Goal: Information Seeking & Learning: Check status

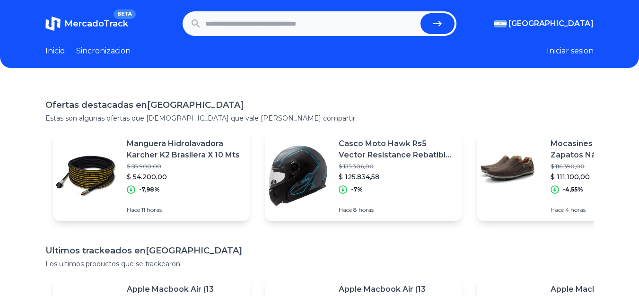
click at [314, 20] on input "text" at bounding box center [311, 23] width 212 height 21
type input "******"
click at [420, 13] on button "submit" at bounding box center [437, 23] width 34 height 21
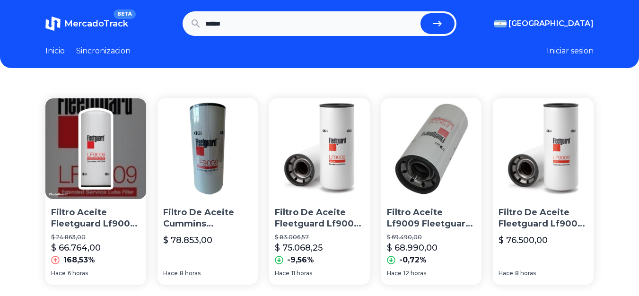
scroll to position [47, 0]
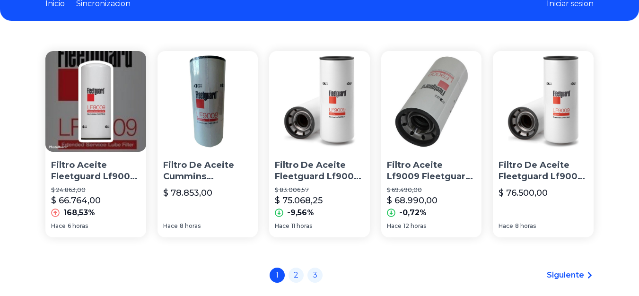
click at [434, 132] on img at bounding box center [431, 101] width 101 height 101
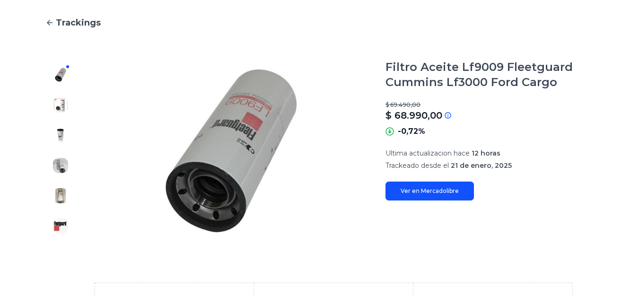
scroll to position [68, 0]
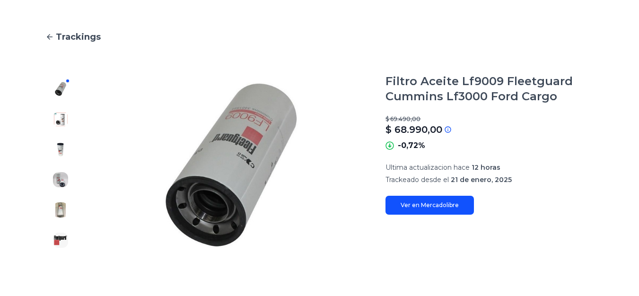
click at [62, 120] on img at bounding box center [60, 119] width 15 height 15
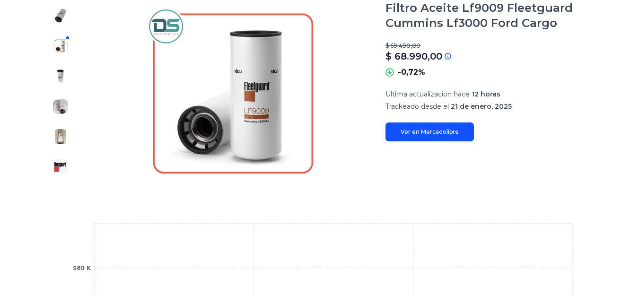
scroll to position [210, 0]
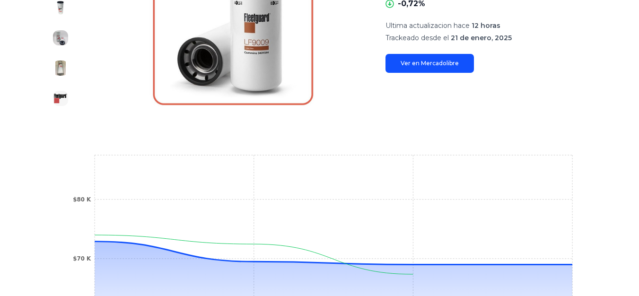
click at [438, 68] on link "Ver en Mercadolibre" at bounding box center [429, 63] width 88 height 19
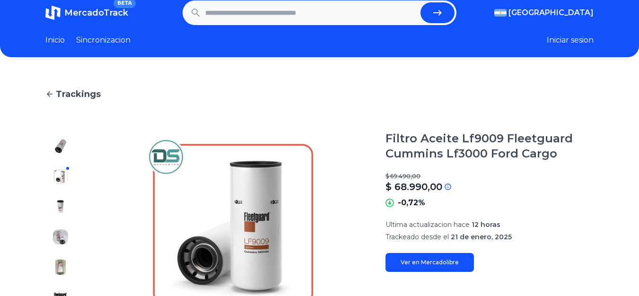
scroll to position [0, 0]
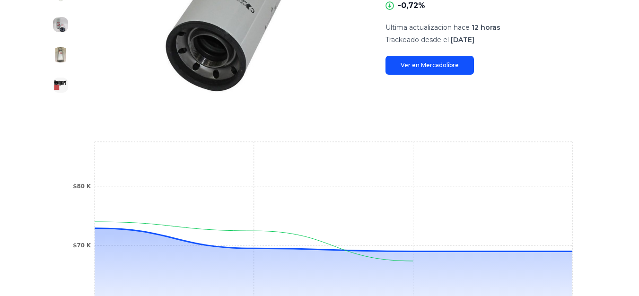
scroll to position [236, 0]
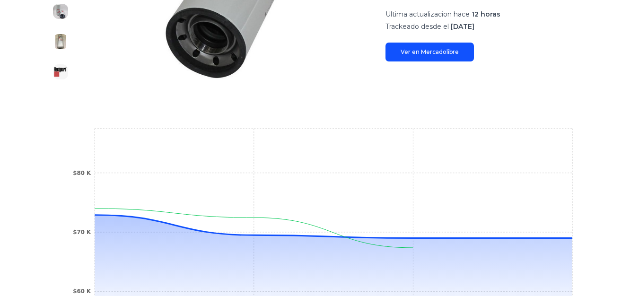
click at [460, 43] on link "Ver en Mercadolibre" at bounding box center [429, 52] width 88 height 19
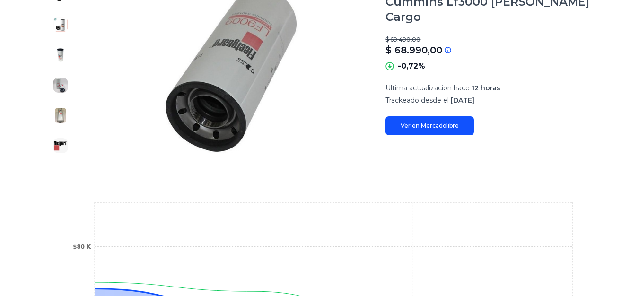
scroll to position [47, 0]
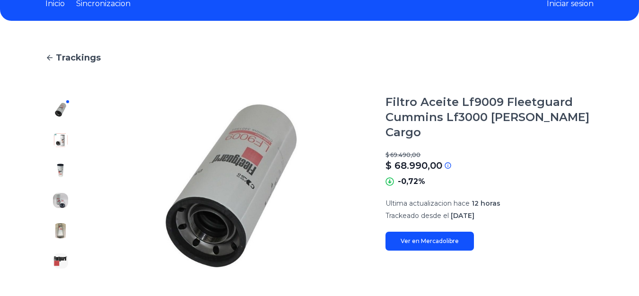
type input "******"
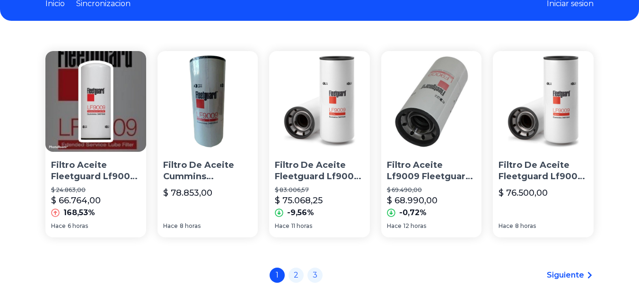
click at [73, 134] on img at bounding box center [95, 101] width 101 height 101
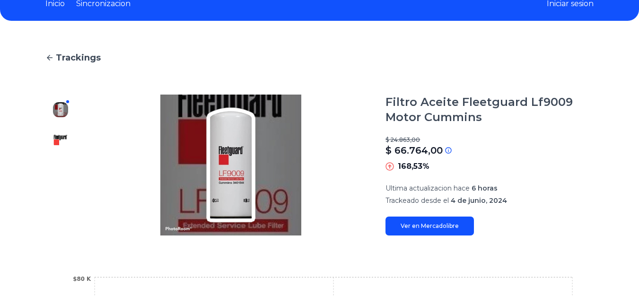
click at [59, 134] on img at bounding box center [60, 139] width 15 height 15
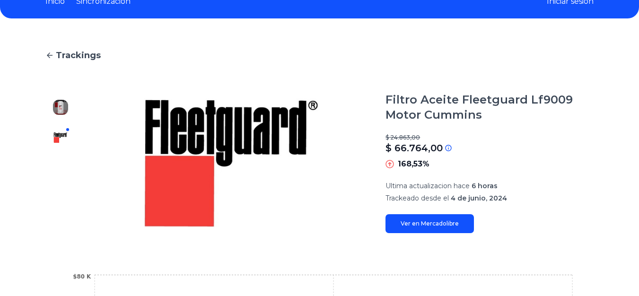
scroll to position [47, 0]
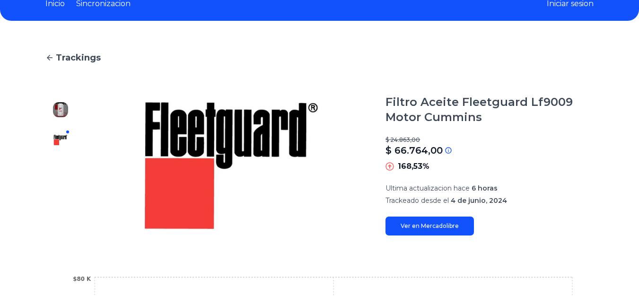
click at [411, 223] on link "Ver en Mercadolibre" at bounding box center [429, 226] width 88 height 19
click at [45, 60] on div "Trackings Filtro Aceite Fleetguard Lf9009 Motor Cummins $ 24.863,00 $ 66.764,00…" at bounding box center [319, 278] width 639 height 484
click at [47, 60] on icon at bounding box center [49, 57] width 9 height 9
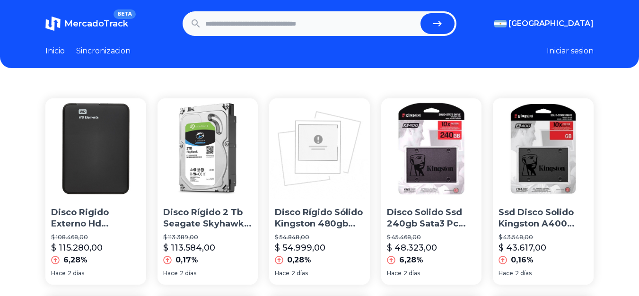
click at [263, 19] on input "text" at bounding box center [311, 23] width 212 height 21
click at [260, 24] on input "text" at bounding box center [311, 23] width 212 height 21
type input "**********"
click at [420, 13] on button "submit" at bounding box center [437, 23] width 34 height 21
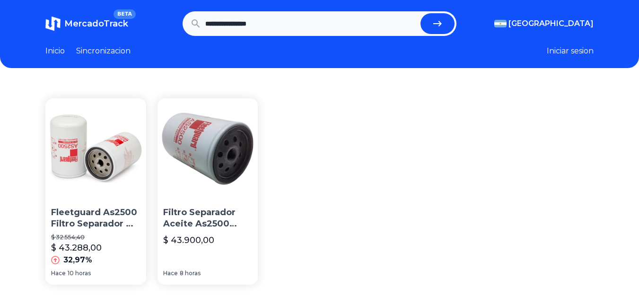
click at [103, 175] on img at bounding box center [95, 148] width 101 height 101
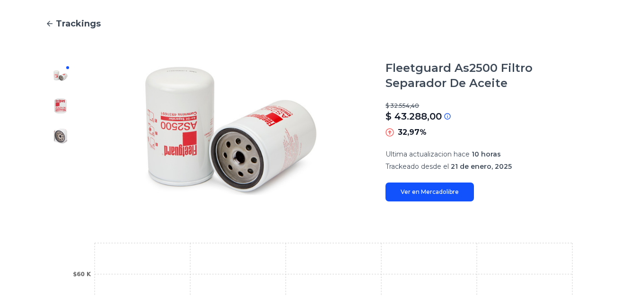
scroll to position [95, 0]
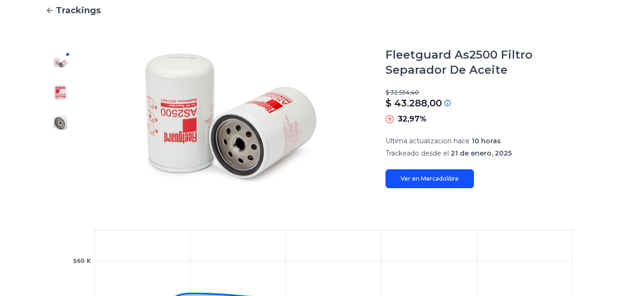
click at [455, 181] on link "Ver en Mercadolibre" at bounding box center [429, 178] width 88 height 19
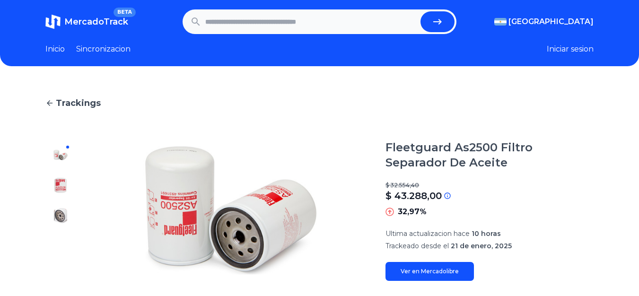
scroll to position [0, 0]
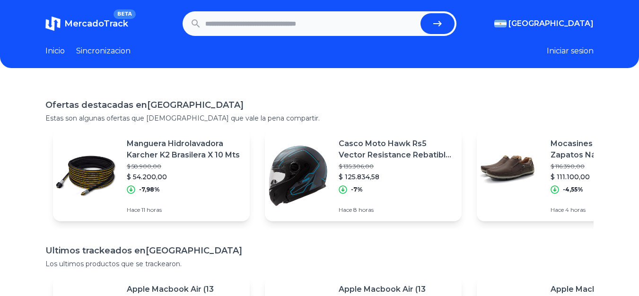
click at [290, 27] on input "text" at bounding box center [311, 23] width 212 height 21
type input "******"
click at [420, 13] on button "submit" at bounding box center [437, 23] width 34 height 21
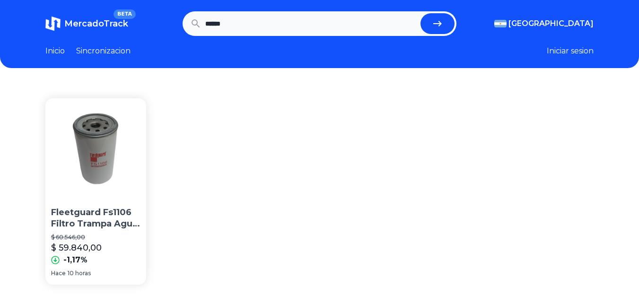
scroll to position [47, 0]
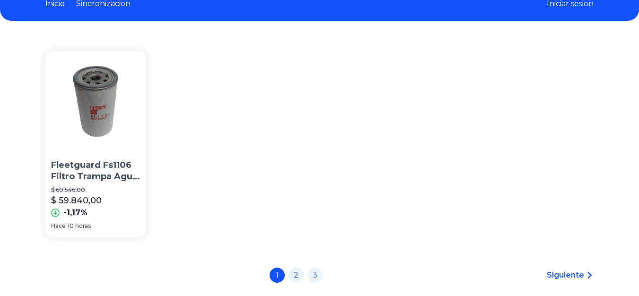
click at [102, 125] on img at bounding box center [95, 101] width 101 height 101
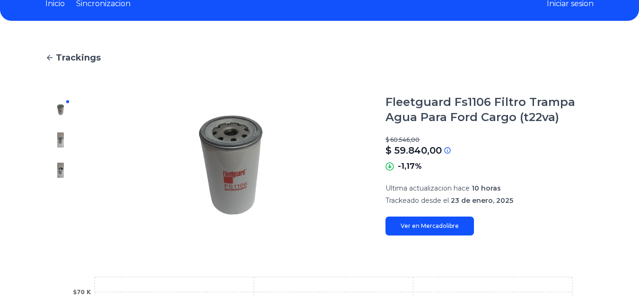
click at [415, 227] on link "Ver en Mercadolibre" at bounding box center [429, 226] width 88 height 19
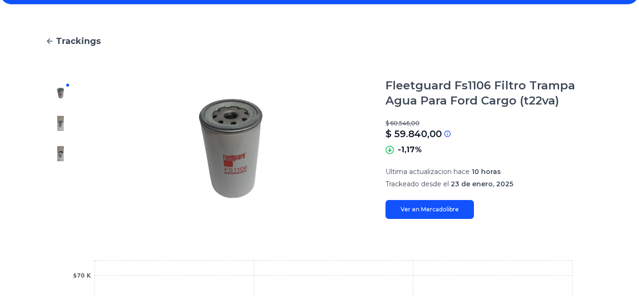
scroll to position [47, 0]
